Goal: Navigation & Orientation: Find specific page/section

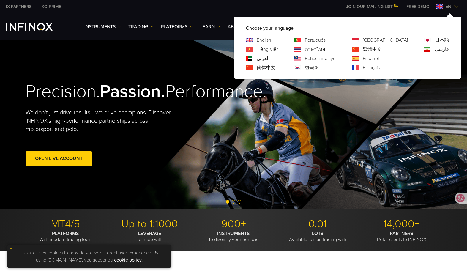
click at [276, 68] on link "简体中文" at bounding box center [266, 67] width 19 height 7
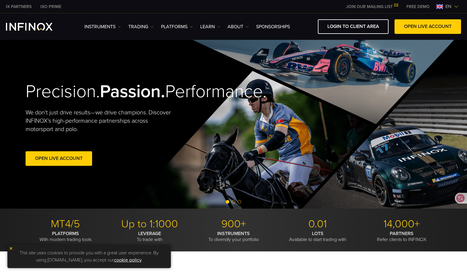
click at [446, 7] on span "en" at bounding box center [448, 6] width 11 height 7
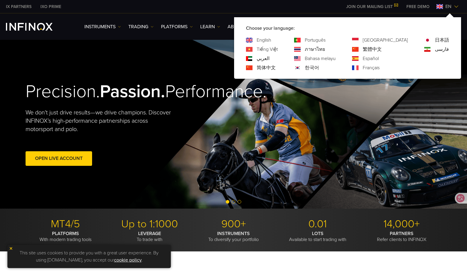
click at [276, 67] on link "简体中文" at bounding box center [266, 67] width 19 height 7
